Goal: Task Accomplishment & Management: Complete application form

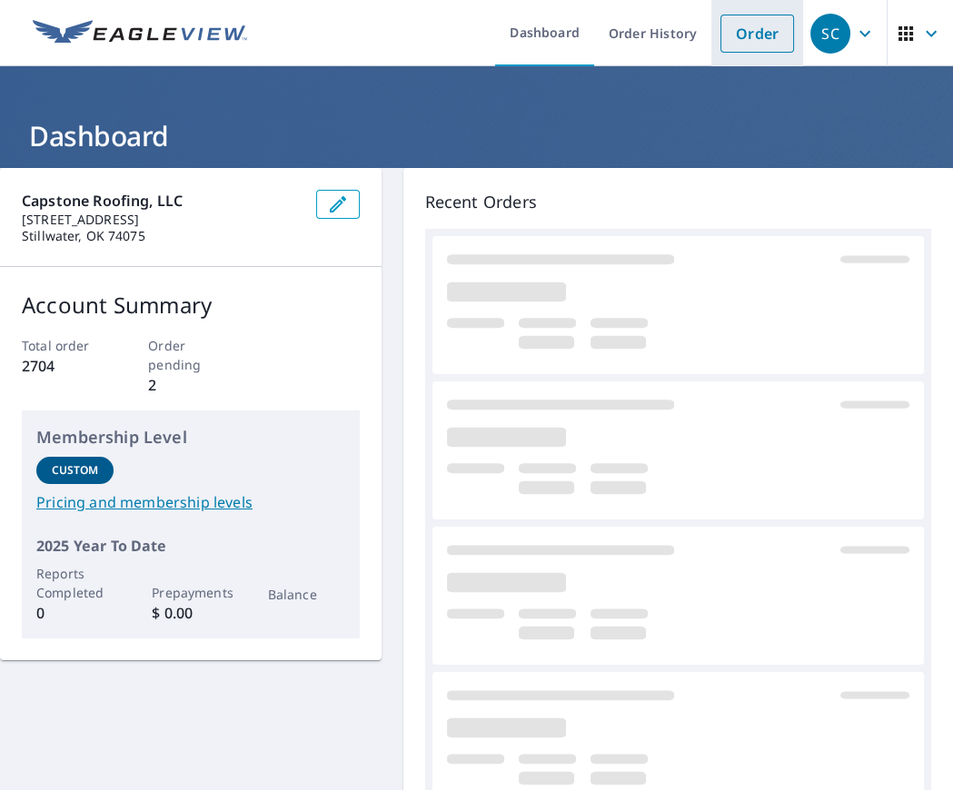
click at [763, 32] on link "Order" at bounding box center [757, 34] width 74 height 38
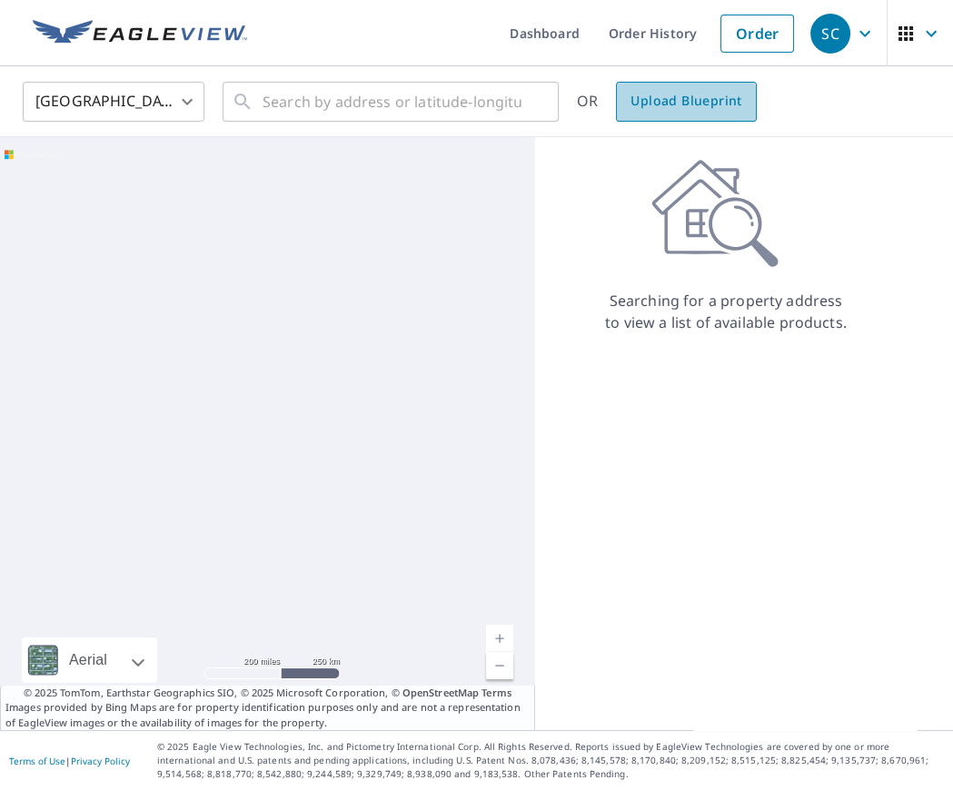
click at [647, 114] on link "Upload Blueprint" at bounding box center [686, 102] width 140 height 40
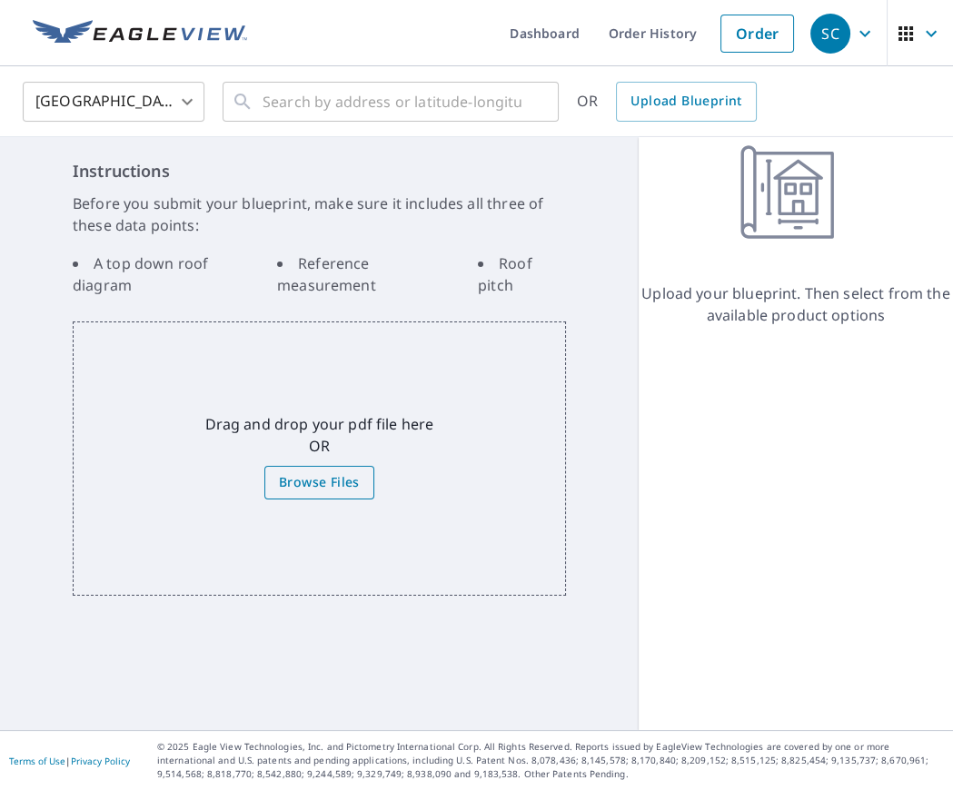
click at [345, 486] on span "Browse Files" at bounding box center [319, 482] width 81 height 23
click at [0, 0] on input "Browse Files" at bounding box center [0, 0] width 0 height 0
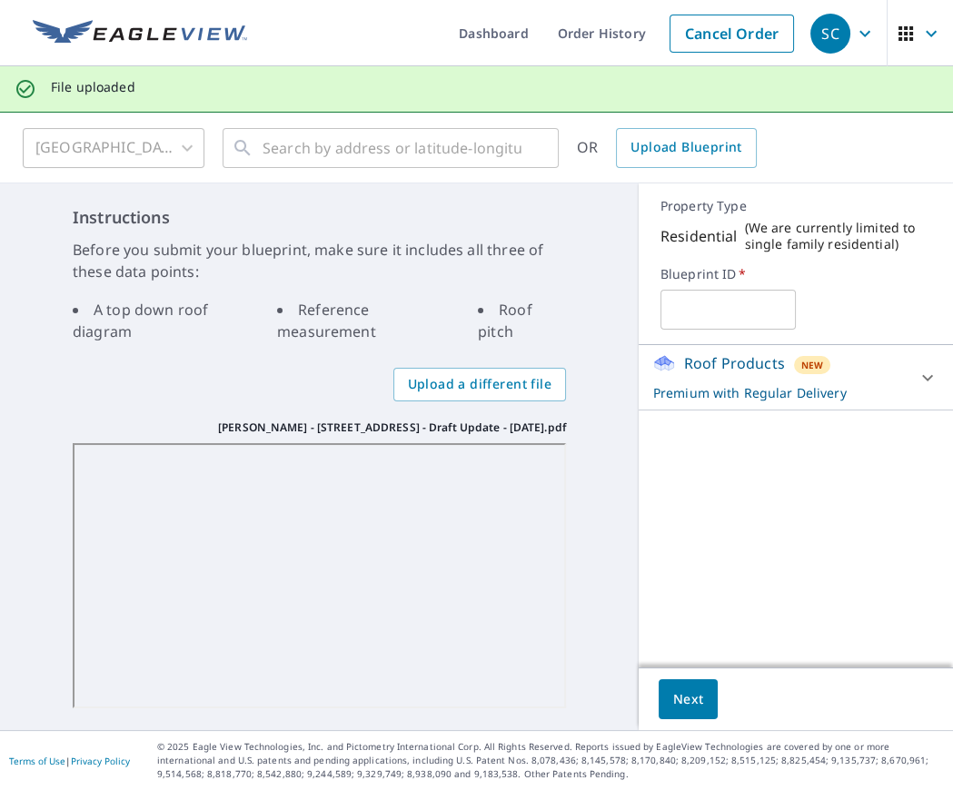
click at [732, 307] on input "text" at bounding box center [727, 309] width 135 height 51
type input "[PERSON_NAME]"
click at [687, 698] on span "Next" at bounding box center [688, 699] width 31 height 23
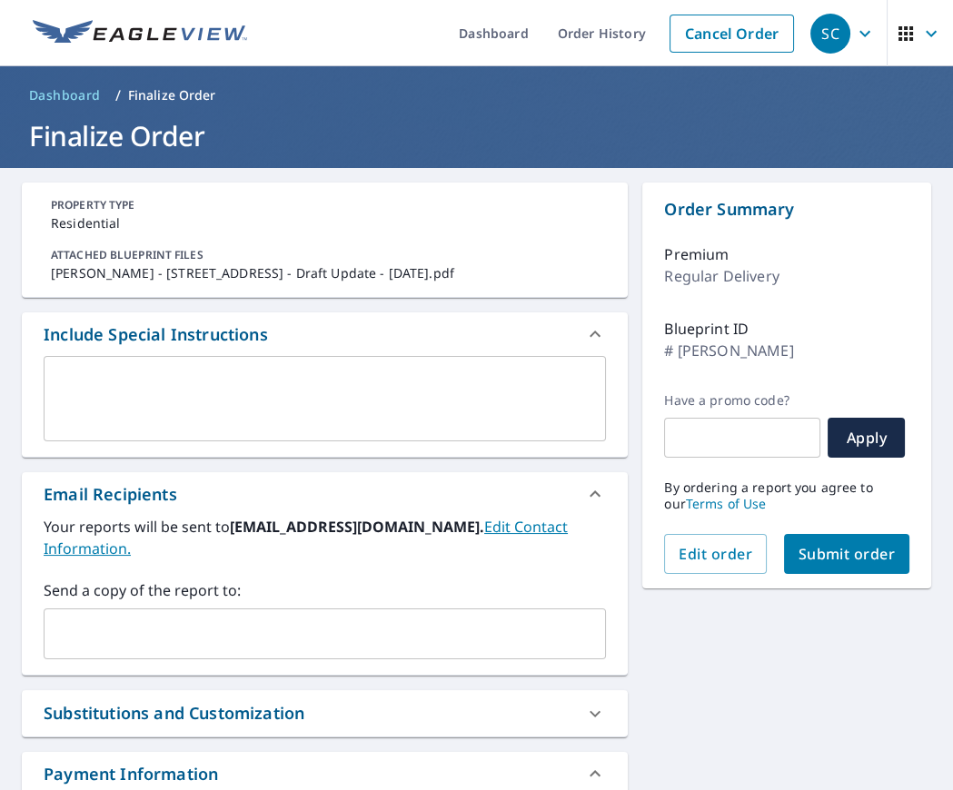
click at [355, 633] on input "text" at bounding box center [311, 634] width 519 height 35
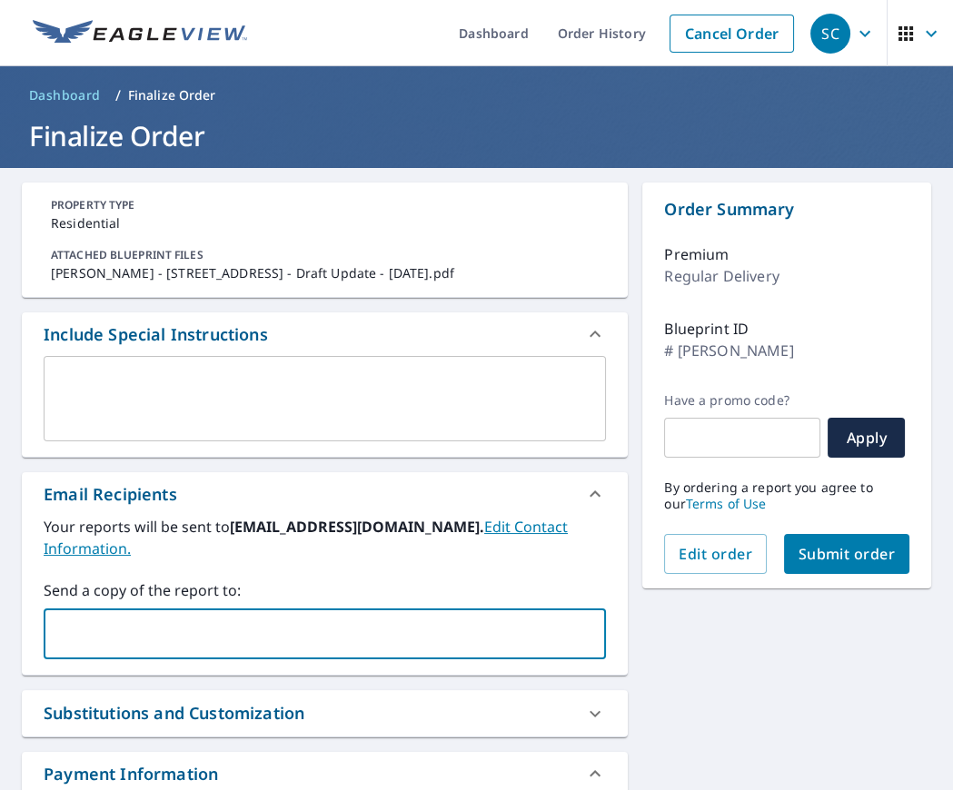
click at [355, 633] on input "text" at bounding box center [311, 634] width 519 height 35
type input "[EMAIL_ADDRESS][DOMAIN_NAME]"
click at [820, 561] on span "Submit order" at bounding box center [846, 554] width 97 height 20
checkbox input "true"
